Goal: Task Accomplishment & Management: Use online tool/utility

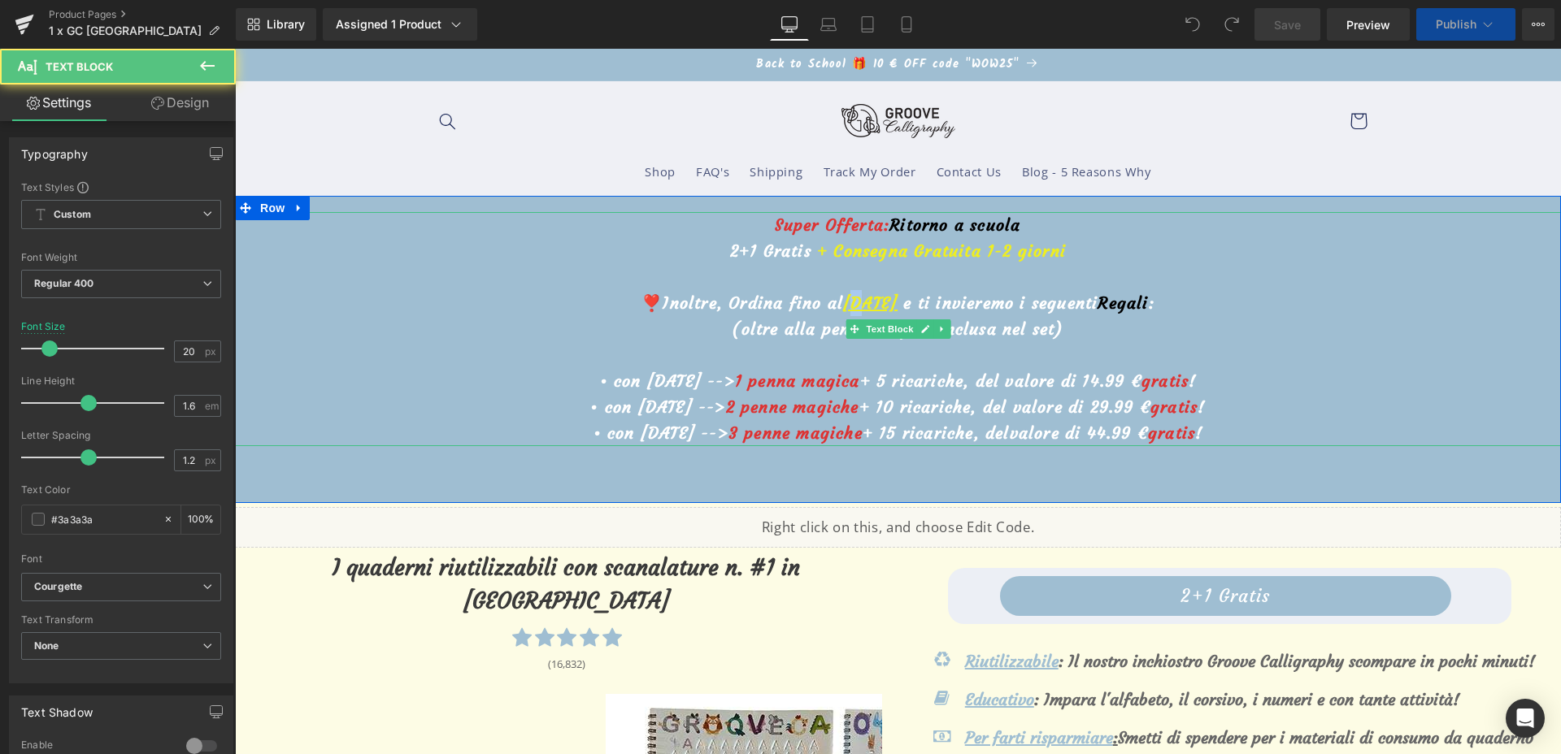
click at [843, 300] on u "21 settembre" at bounding box center [870, 303] width 54 height 20
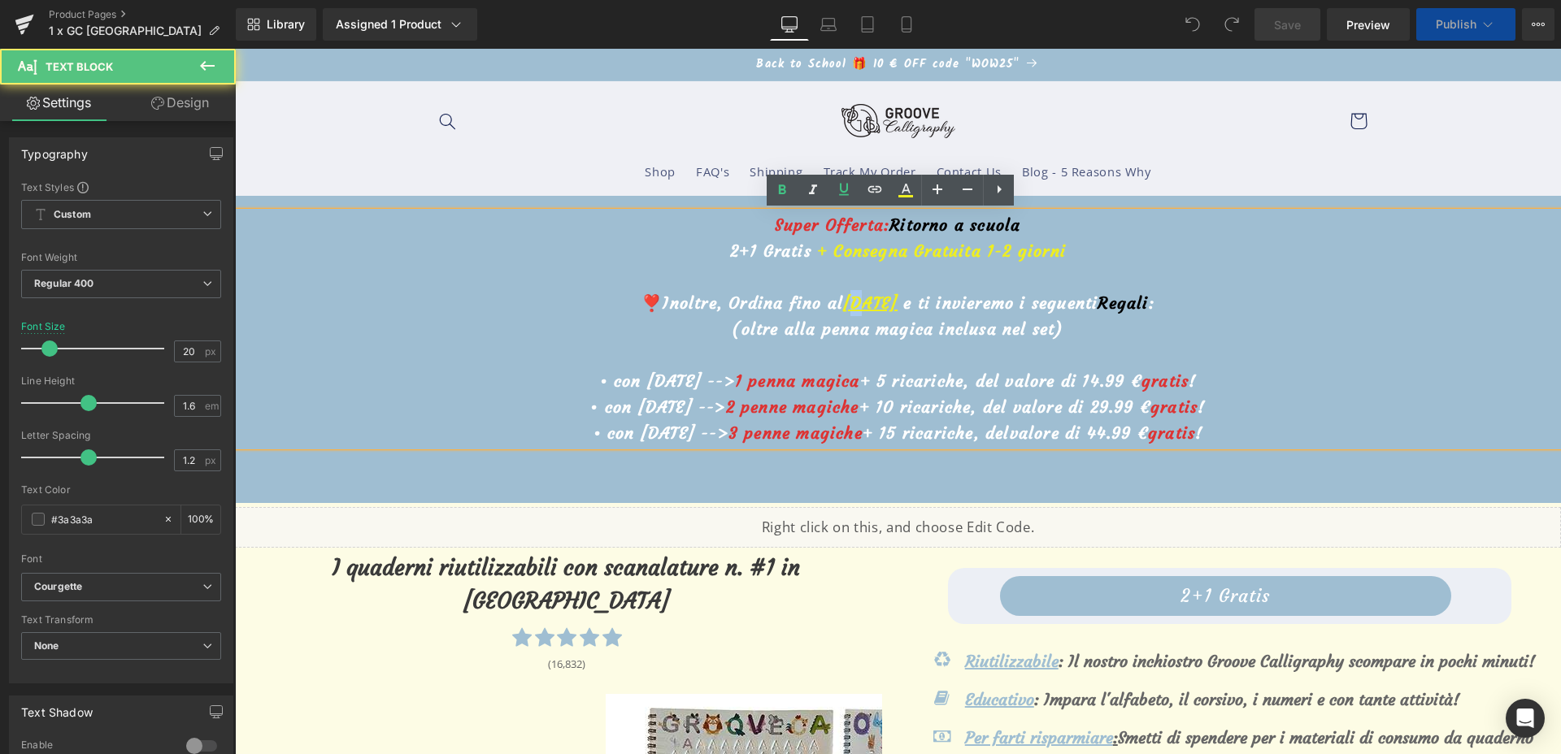
click at [798, 291] on p "❣️Inoltre, Ordina fino al 21 settembre e ti invieremo i seguenti Regali :" at bounding box center [898, 303] width 1326 height 26
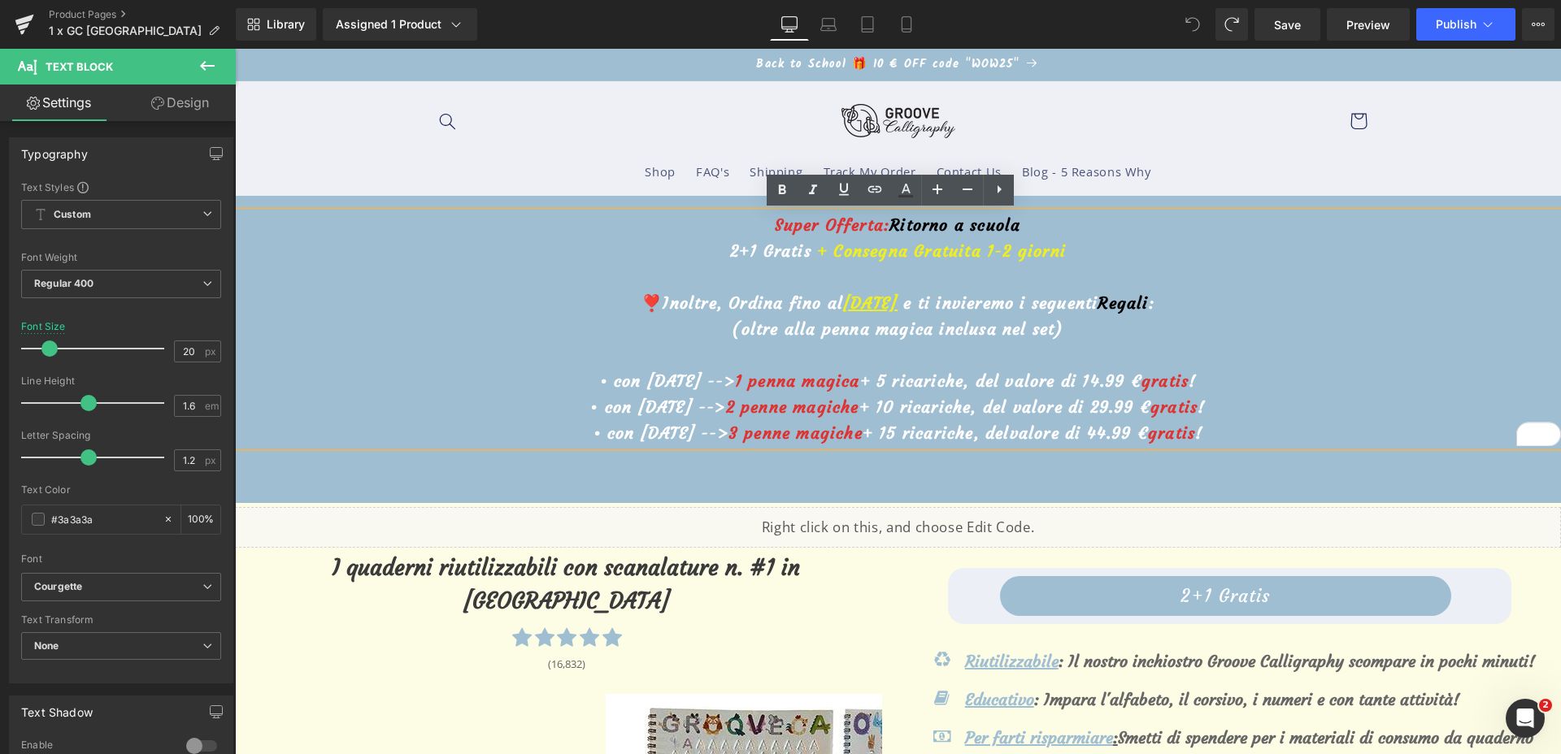
click at [843, 300] on u "21 settembre" at bounding box center [870, 303] width 54 height 20
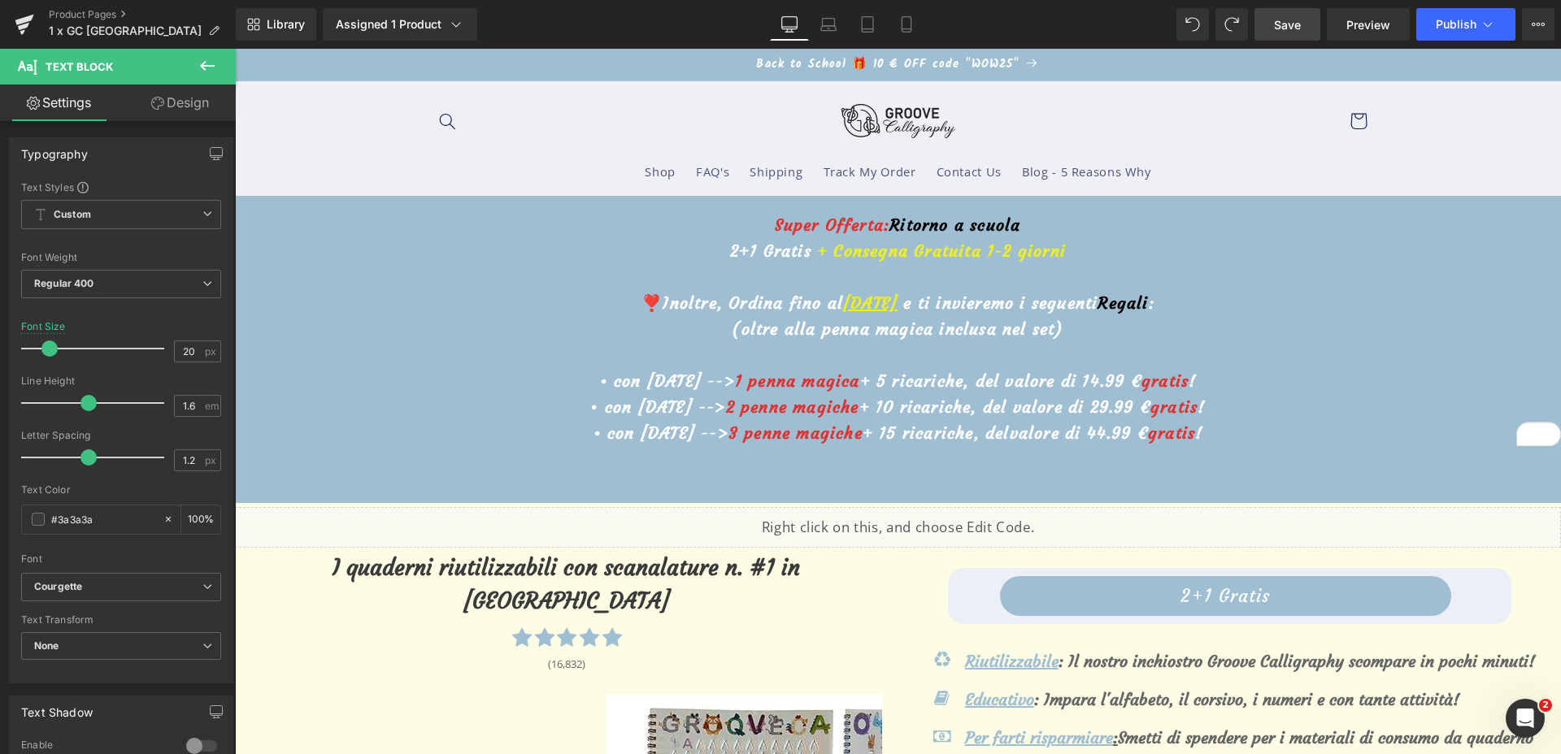
click at [1298, 33] on link "Save" at bounding box center [1287, 24] width 66 height 33
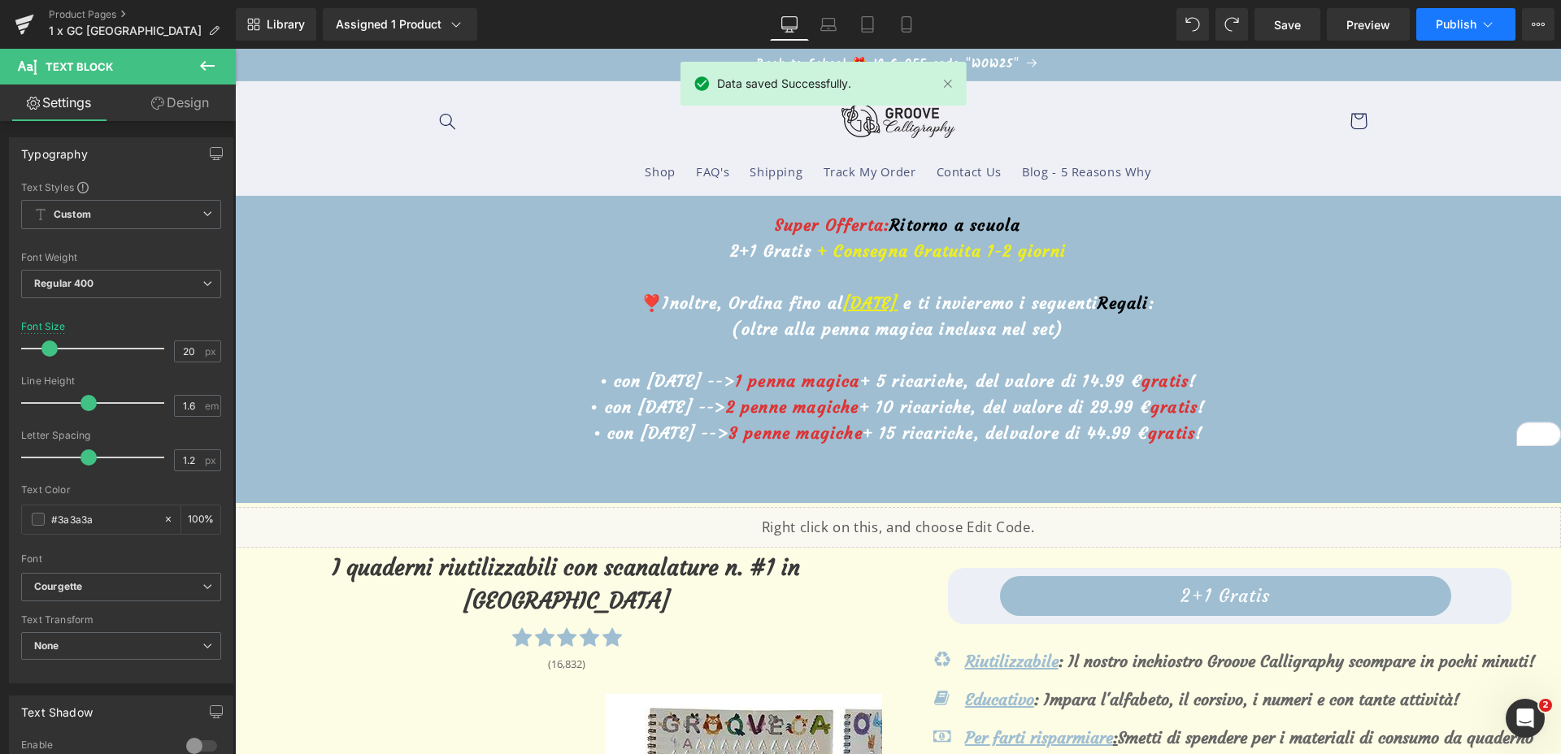
click at [1455, 24] on span "Publish" at bounding box center [1456, 24] width 41 height 13
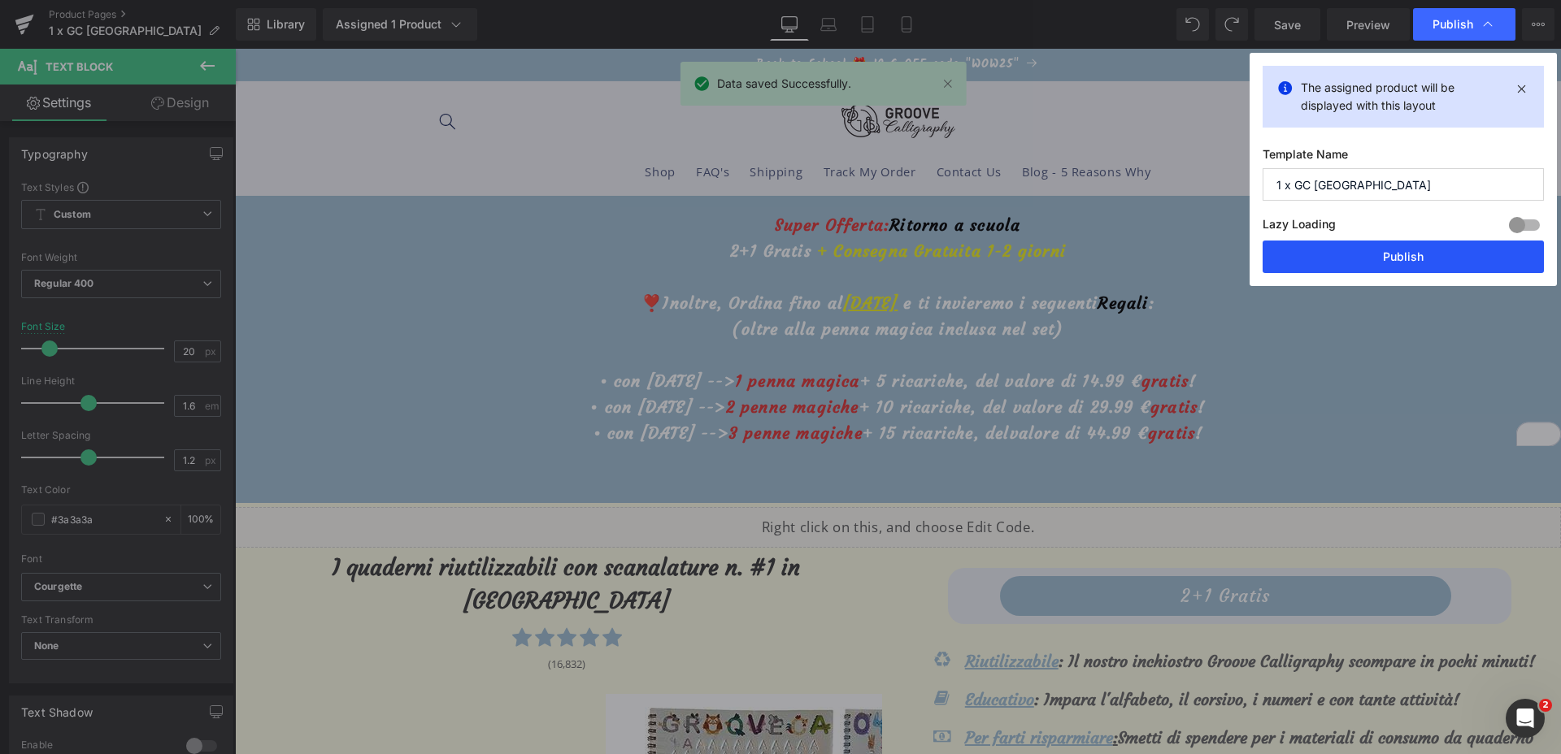
click at [1273, 254] on button "Publish" at bounding box center [1403, 257] width 281 height 33
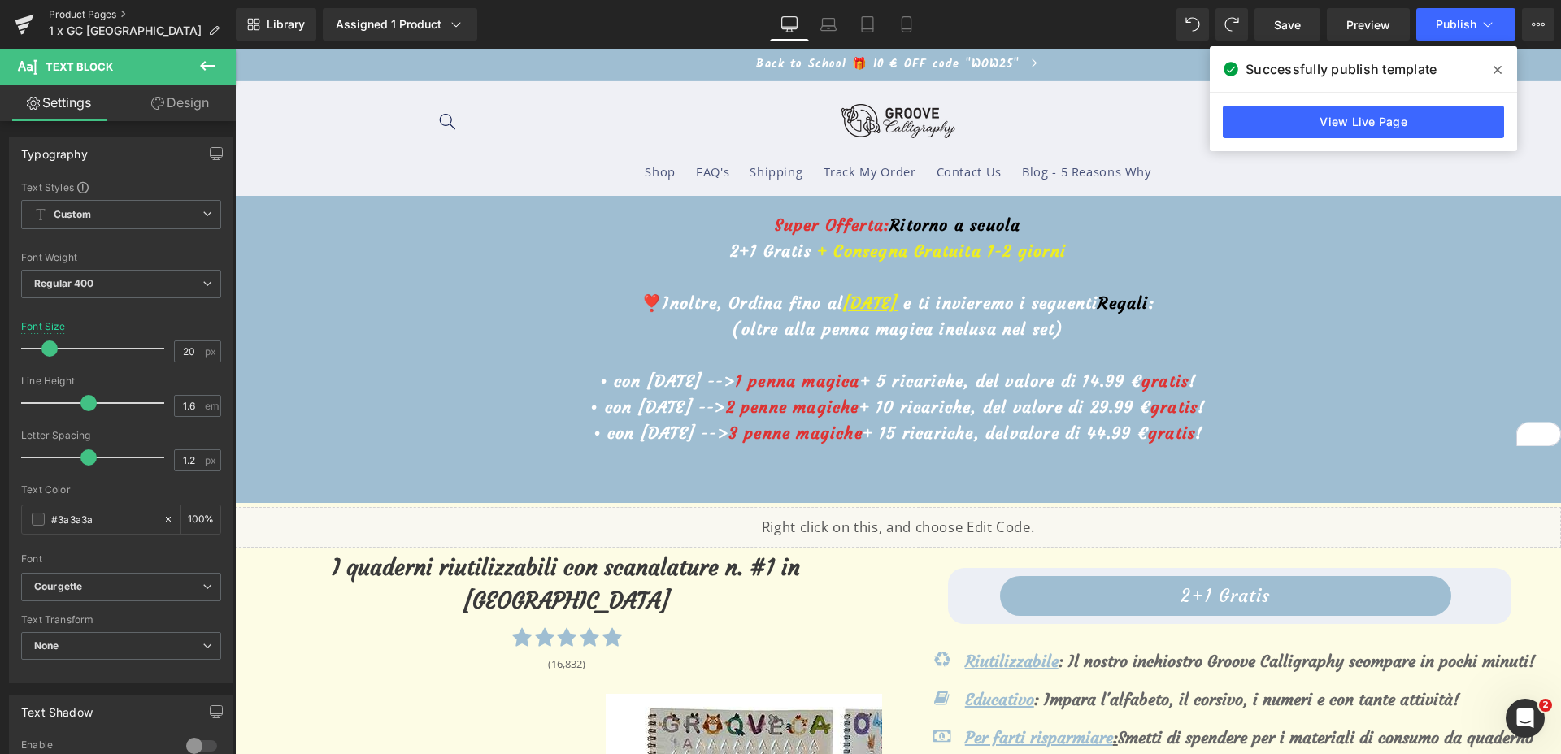
click at [111, 9] on link "Product Pages" at bounding box center [142, 14] width 187 height 13
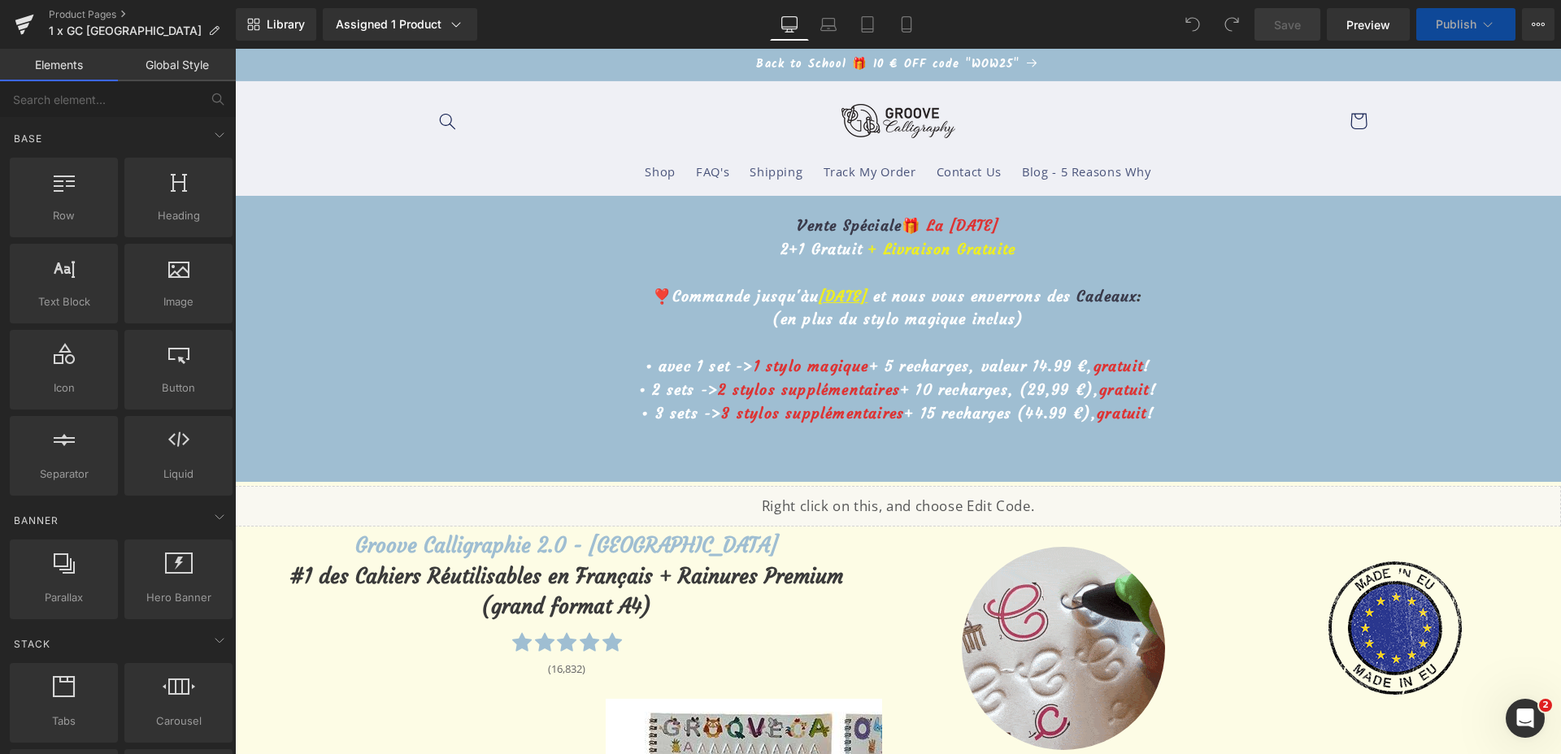
click at [819, 289] on u "[DATE]" at bounding box center [843, 296] width 49 height 19
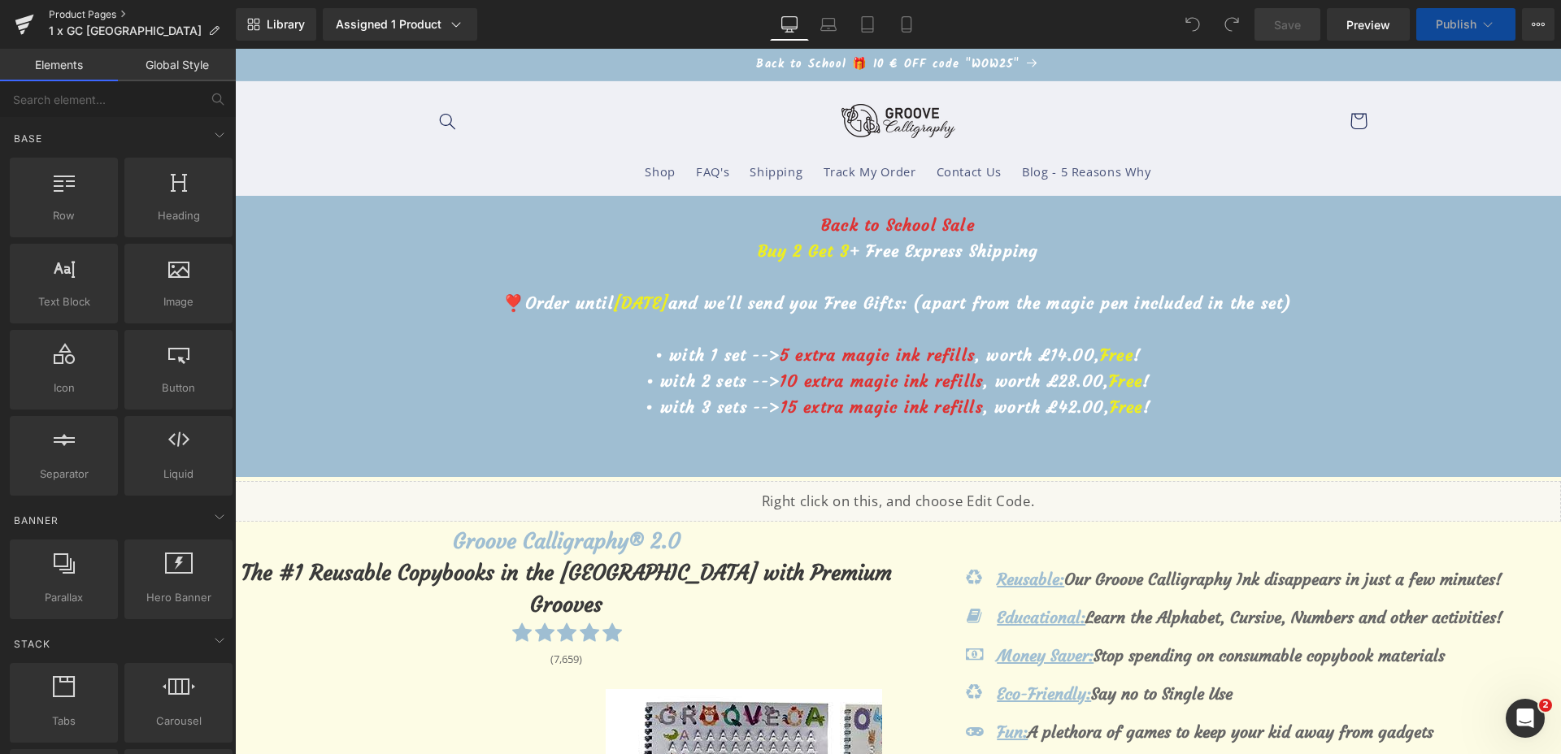
click at [56, 17] on link "Product Pages" at bounding box center [142, 14] width 187 height 13
